Goal: Task Accomplishment & Management: Complete application form

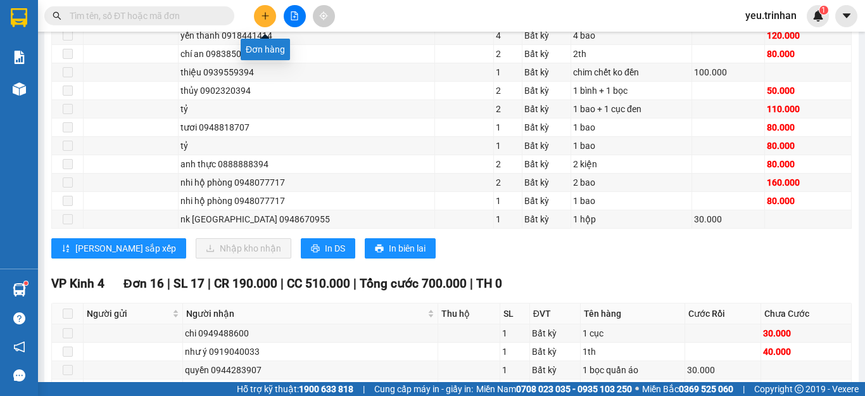
click at [270, 18] on button at bounding box center [265, 16] width 22 height 22
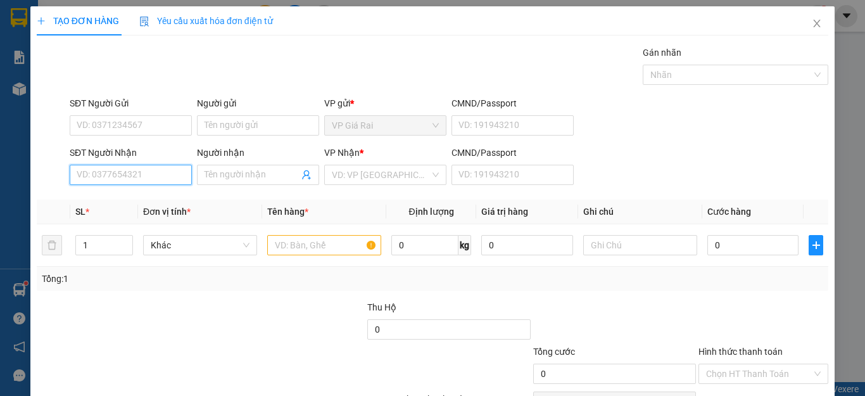
click at [113, 178] on input "SĐT Người Nhận" at bounding box center [131, 175] width 122 height 20
type input "0915699180"
click at [113, 200] on div "0915699180 - nhi" at bounding box center [129, 200] width 105 height 14
type input "nhi"
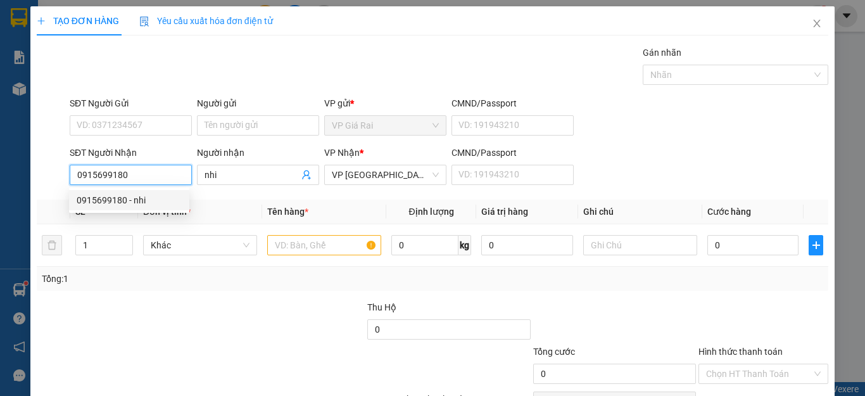
type input "20.000"
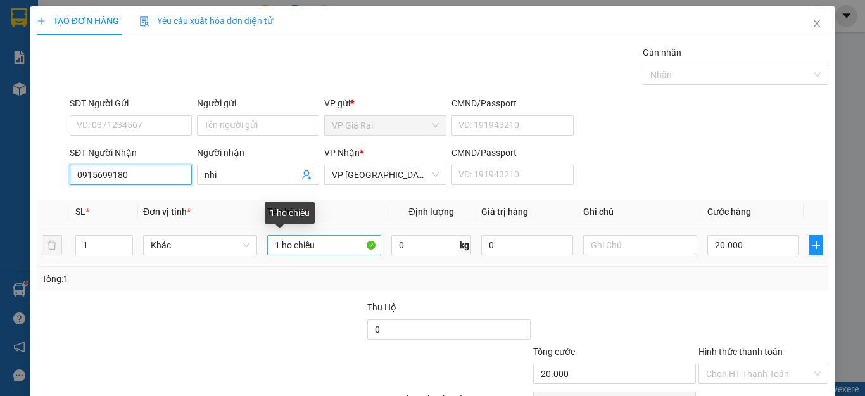
type input "0915699180"
drag, startPoint x: 316, startPoint y: 246, endPoint x: 184, endPoint y: 258, distance: 132.9
click at [184, 258] on tr "1 Khác 1 ho chiêu 0 kg 0 20.000" at bounding box center [433, 245] width 792 height 42
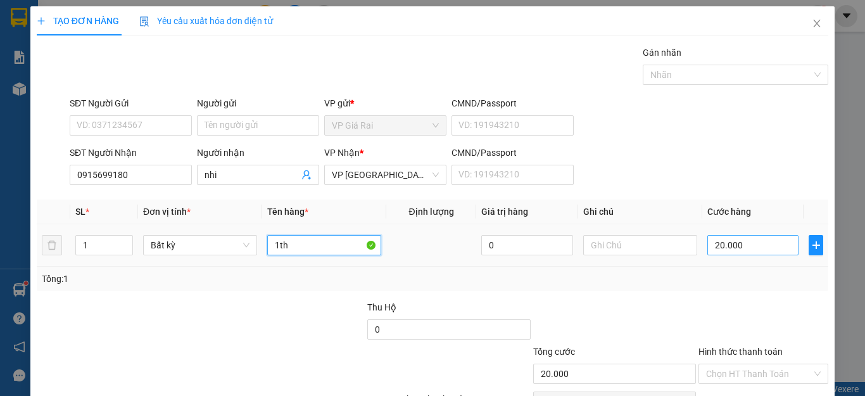
type input "1th"
click at [730, 244] on input "20.000" at bounding box center [753, 245] width 91 height 20
type input "4"
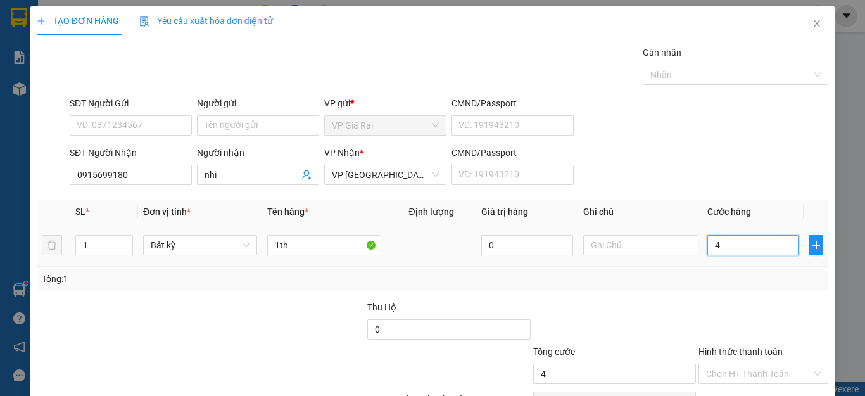
type input "40"
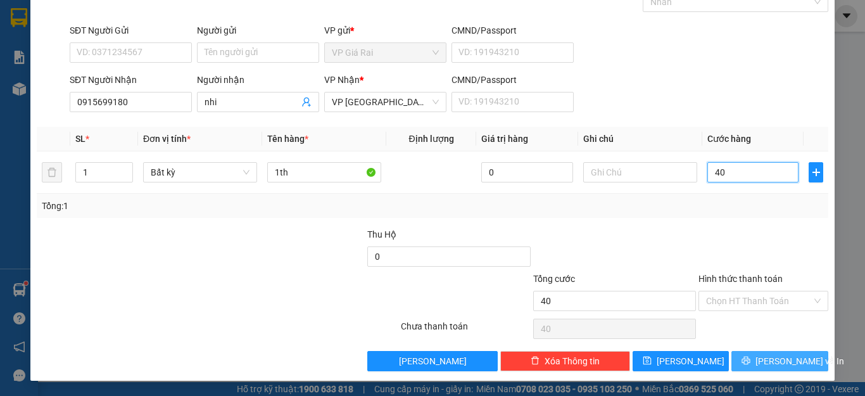
type input "40"
type input "40.000"
click at [760, 357] on span "[PERSON_NAME] và In" at bounding box center [800, 361] width 89 height 14
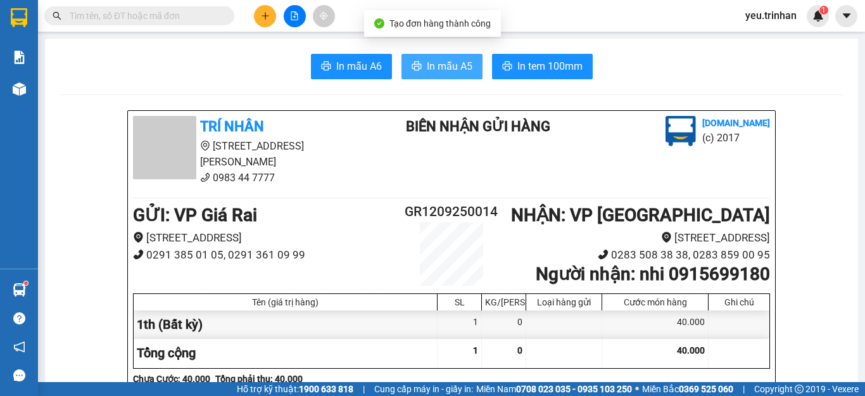
click at [412, 71] on icon "printer" at bounding box center [417, 66] width 10 height 10
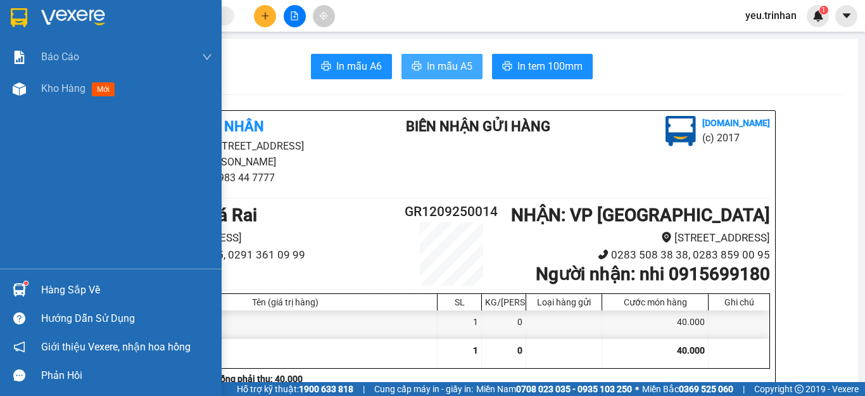
click at [18, 18] on img at bounding box center [19, 17] width 16 height 19
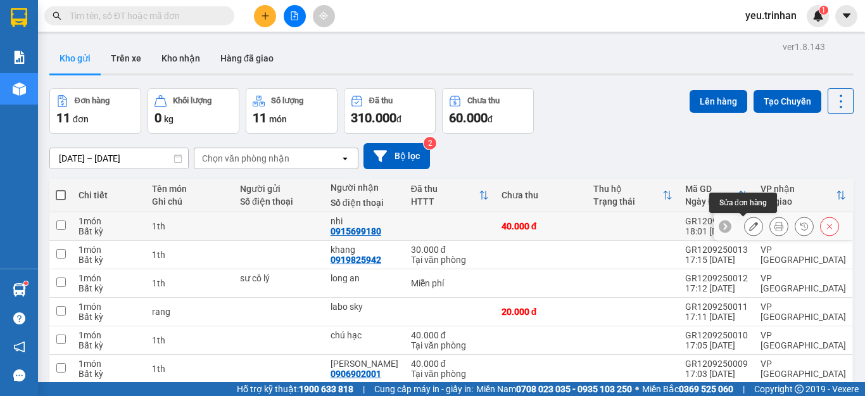
click at [749, 224] on icon at bounding box center [753, 226] width 9 height 9
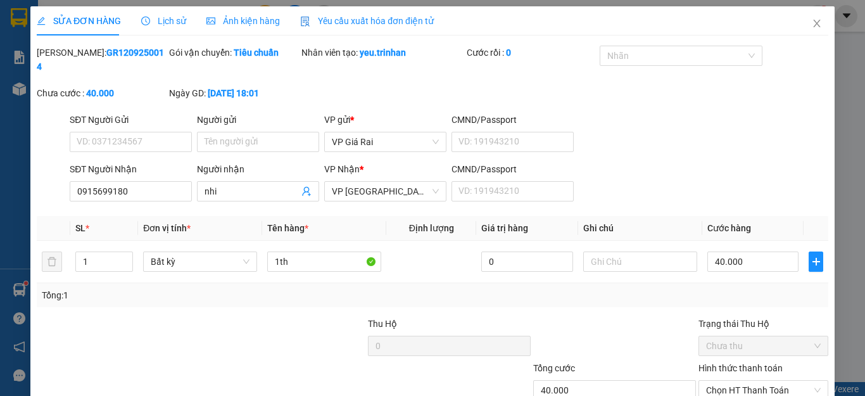
type input "0915699180"
type input "nhi"
type input "40.000"
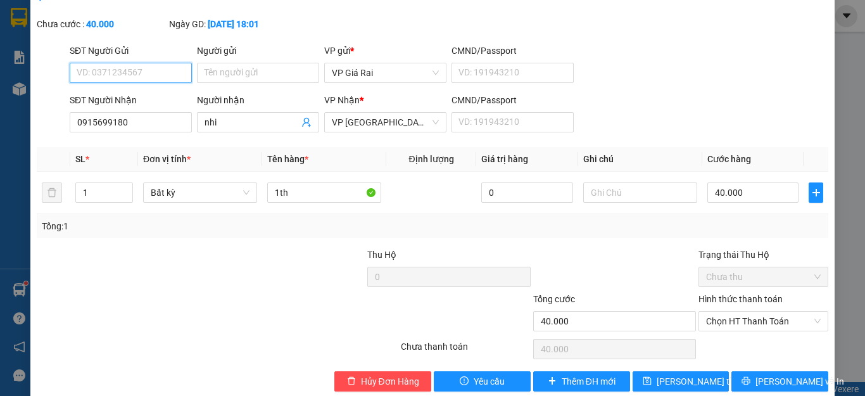
scroll to position [75, 0]
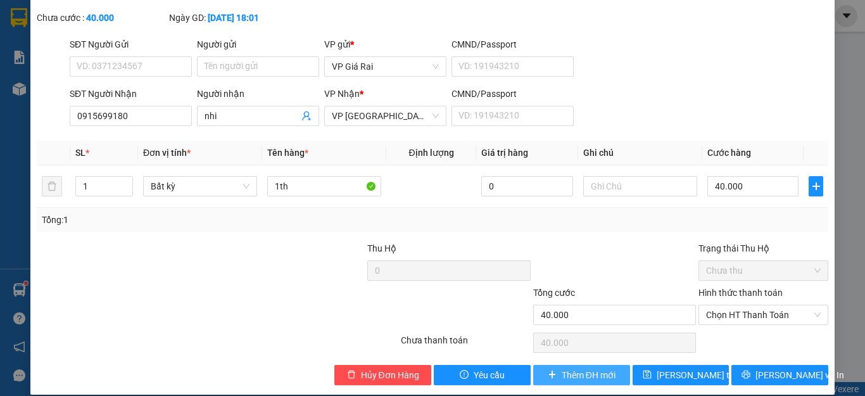
click at [569, 368] on span "Thêm ĐH mới" at bounding box center [589, 375] width 54 height 14
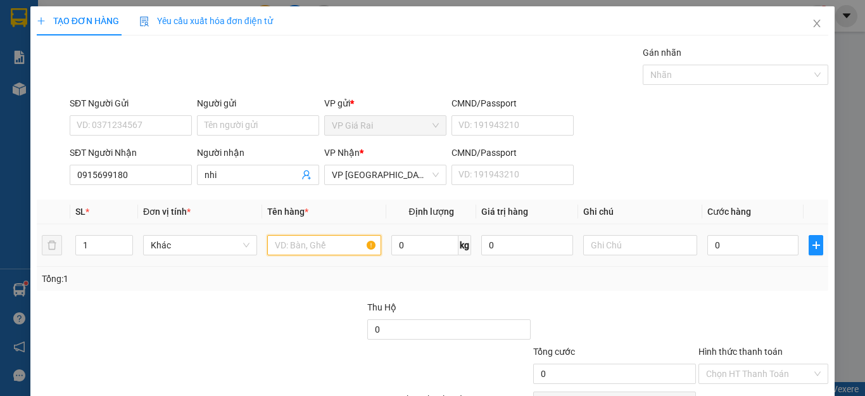
click at [315, 246] on input "text" at bounding box center [324, 245] width 114 height 20
type input "1th kê túm"
click at [742, 234] on div "0" at bounding box center [753, 244] width 91 height 25
click at [735, 242] on input "0" at bounding box center [753, 245] width 91 height 20
type input "6"
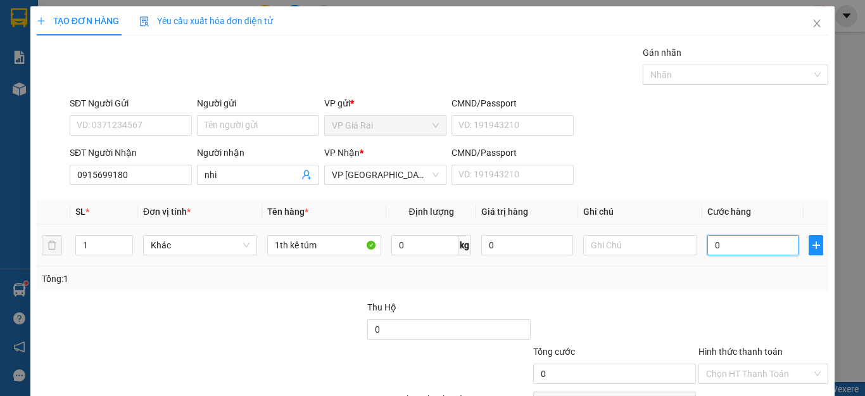
type input "6"
type input "60"
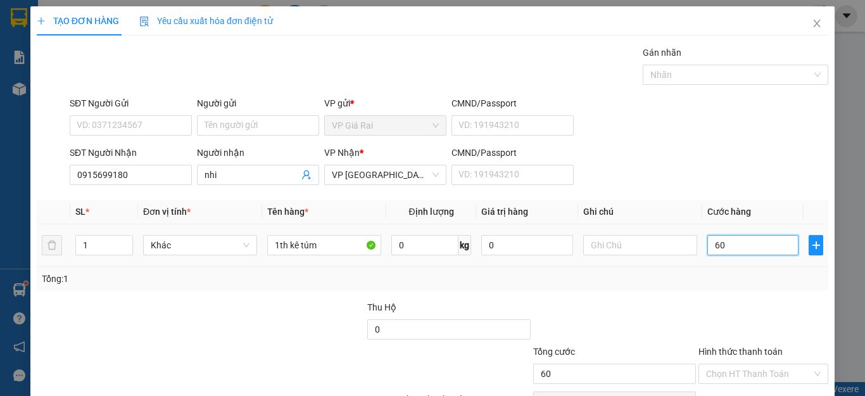
scroll to position [73, 0]
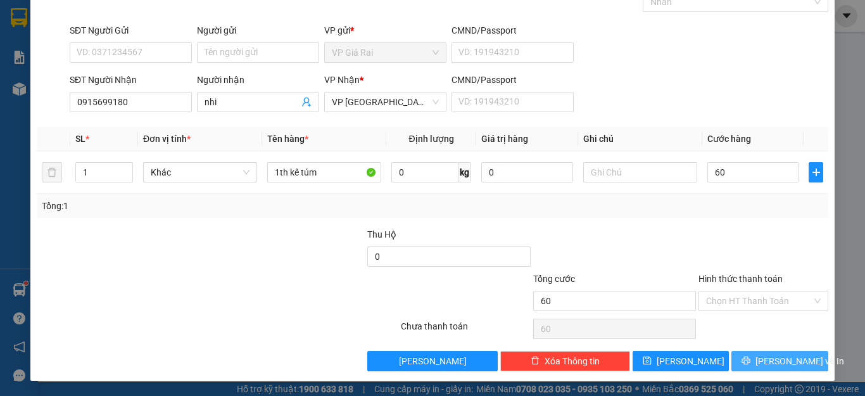
type input "60.000"
click at [788, 360] on span "[PERSON_NAME] và In" at bounding box center [800, 361] width 89 height 14
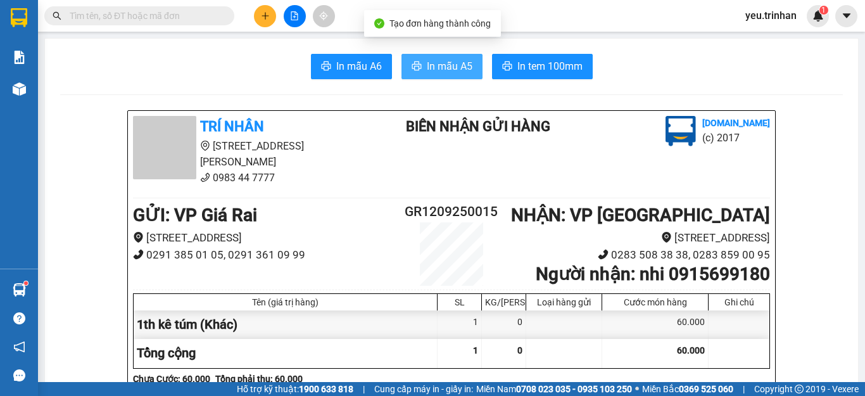
click at [417, 69] on button "In mẫu A5" at bounding box center [442, 66] width 81 height 25
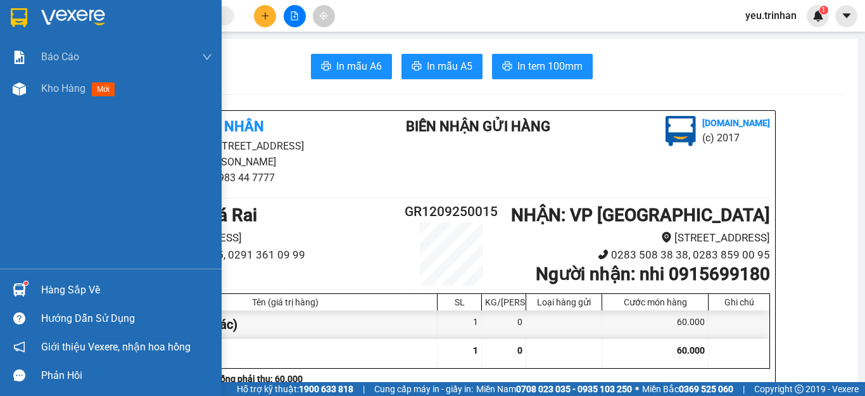
click at [20, 11] on img at bounding box center [19, 17] width 16 height 19
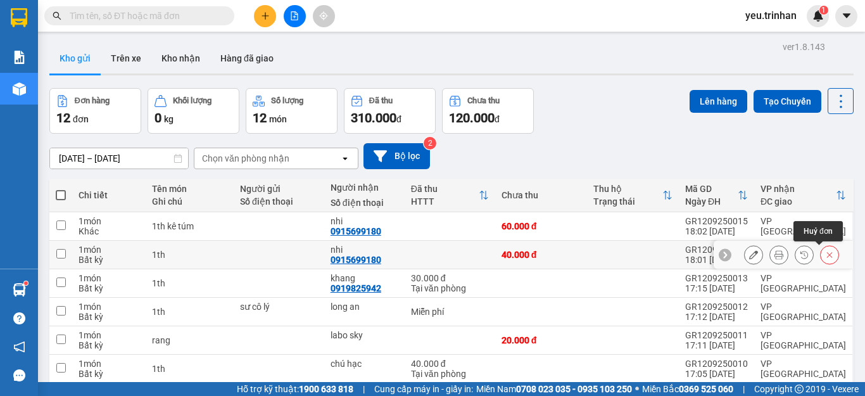
click at [821, 250] on button at bounding box center [830, 255] width 18 height 22
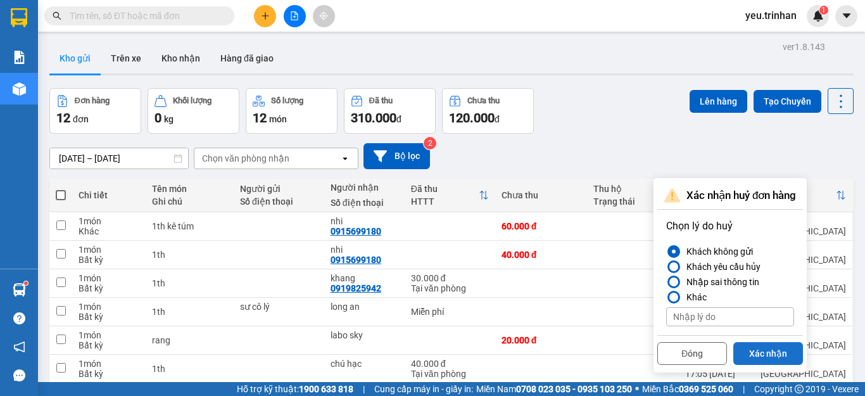
click at [763, 355] on button "Xác nhận" at bounding box center [769, 353] width 70 height 23
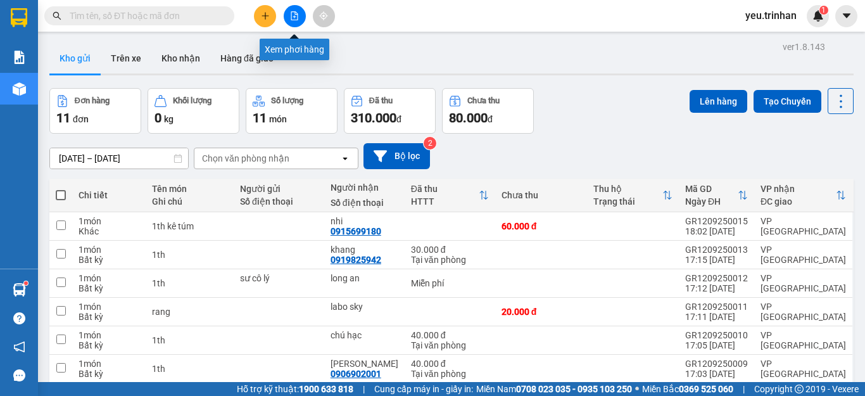
click at [293, 13] on icon "file-add" at bounding box center [294, 15] width 9 height 9
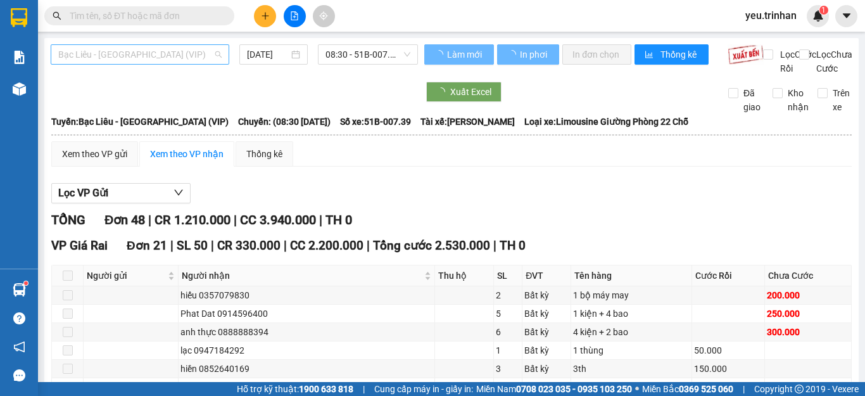
type input "[DATE]"
click at [97, 57] on span "Bạc Liêu - [GEOGRAPHIC_DATA] (VIP)" at bounding box center [139, 54] width 163 height 19
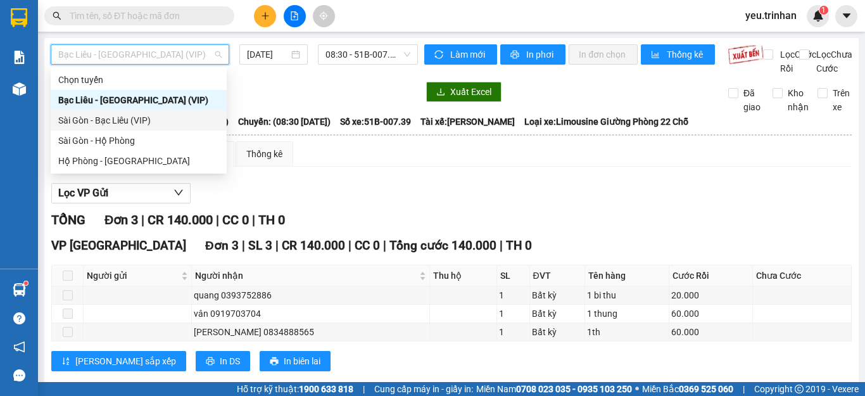
click at [87, 121] on div "Sài Gòn - Bạc Liêu (VIP)" at bounding box center [138, 120] width 161 height 14
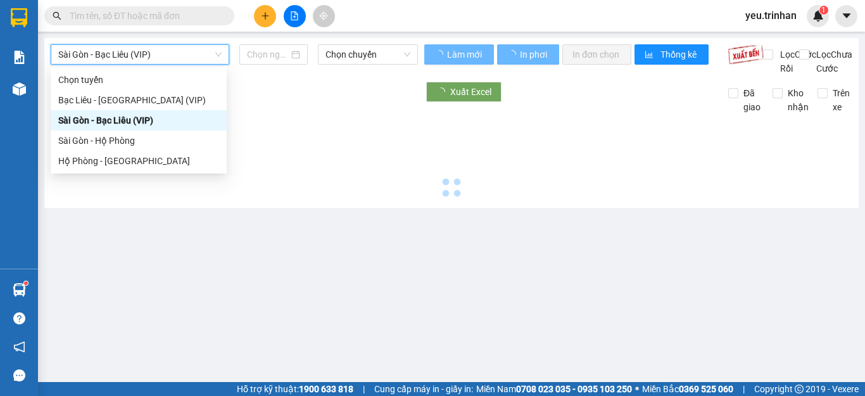
type input "[DATE]"
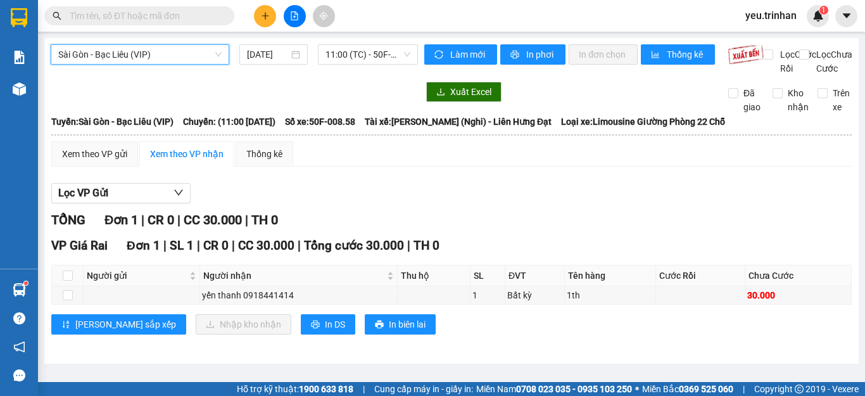
click at [117, 53] on span "Sài Gòn - Bạc Liêu (VIP)" at bounding box center [139, 54] width 163 height 19
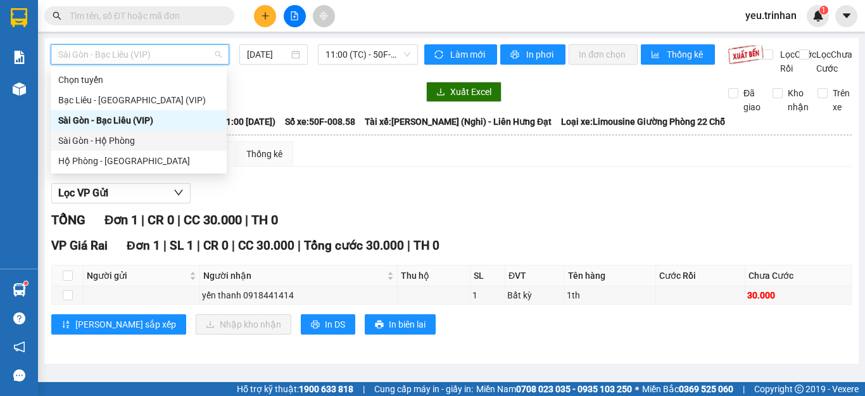
click at [102, 139] on div "Sài Gòn - Hộ Phòng" at bounding box center [138, 141] width 161 height 14
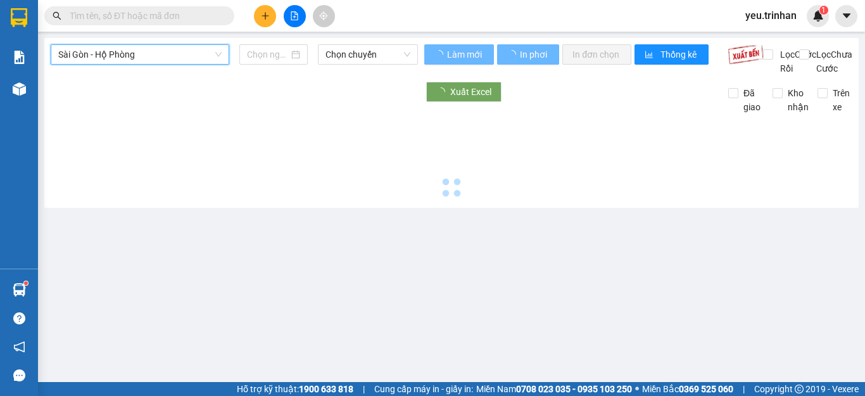
type input "[DATE]"
